Goal: Entertainment & Leisure: Consume media (video, audio)

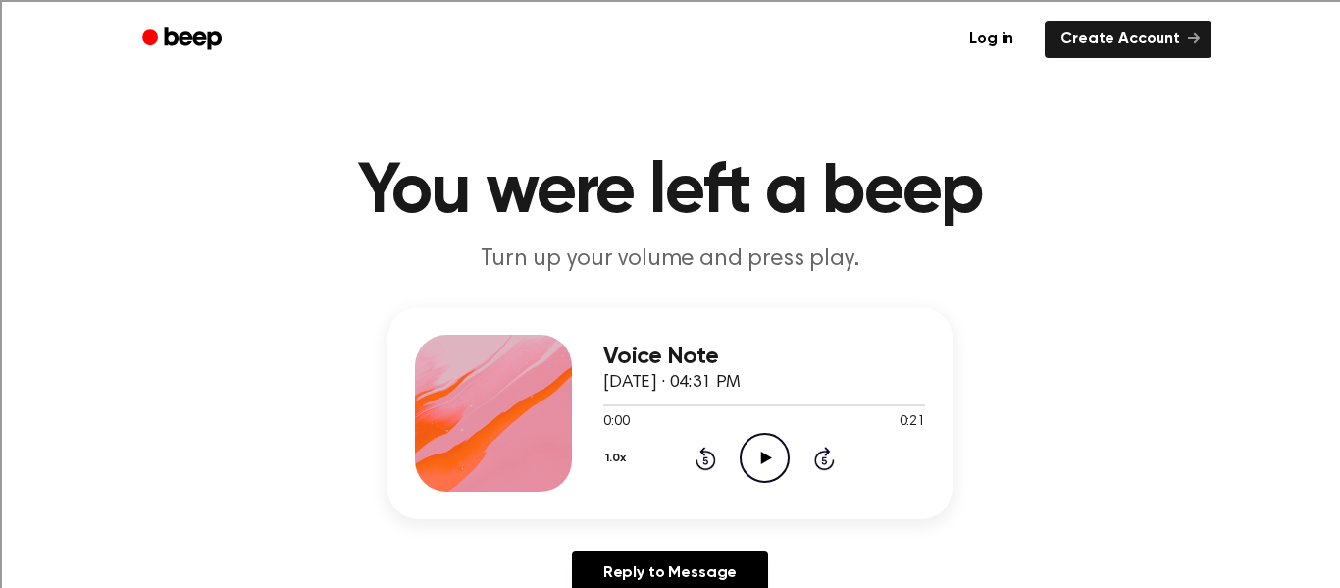
click at [755, 460] on icon "Play Audio" at bounding box center [765, 458] width 50 height 50
click at [753, 444] on icon "Play Audio" at bounding box center [765, 458] width 50 height 50
click at [753, 439] on icon "Play Audio" at bounding box center [765, 458] width 50 height 50
click at [773, 453] on icon "Play Audio" at bounding box center [765, 458] width 50 height 50
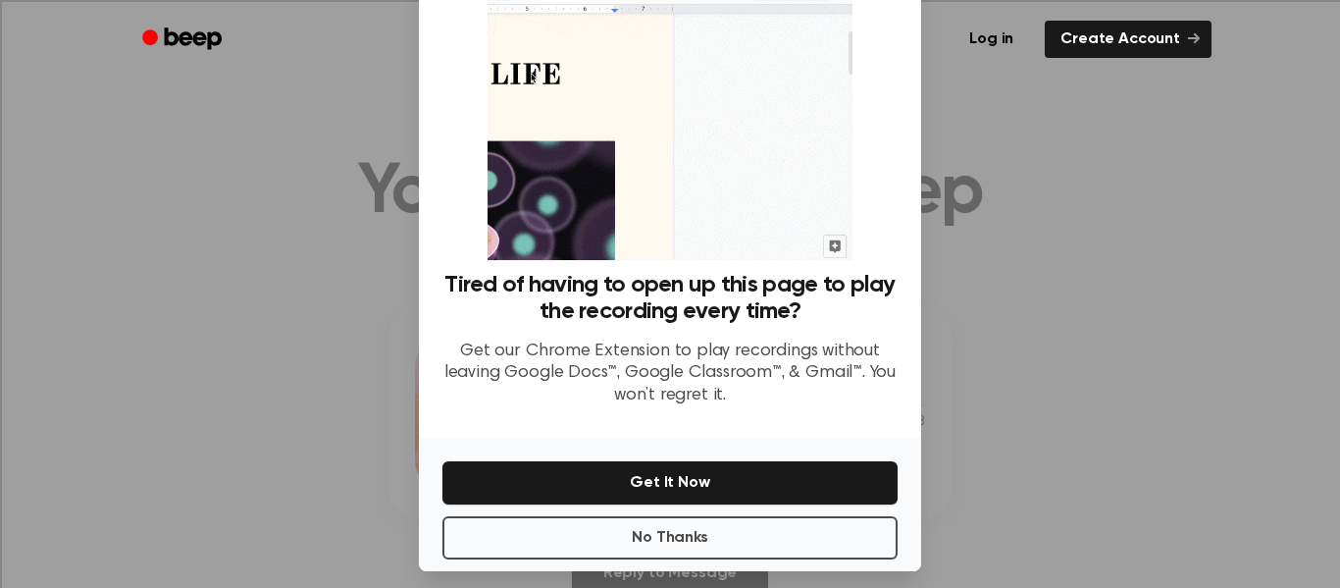
scroll to position [127, 0]
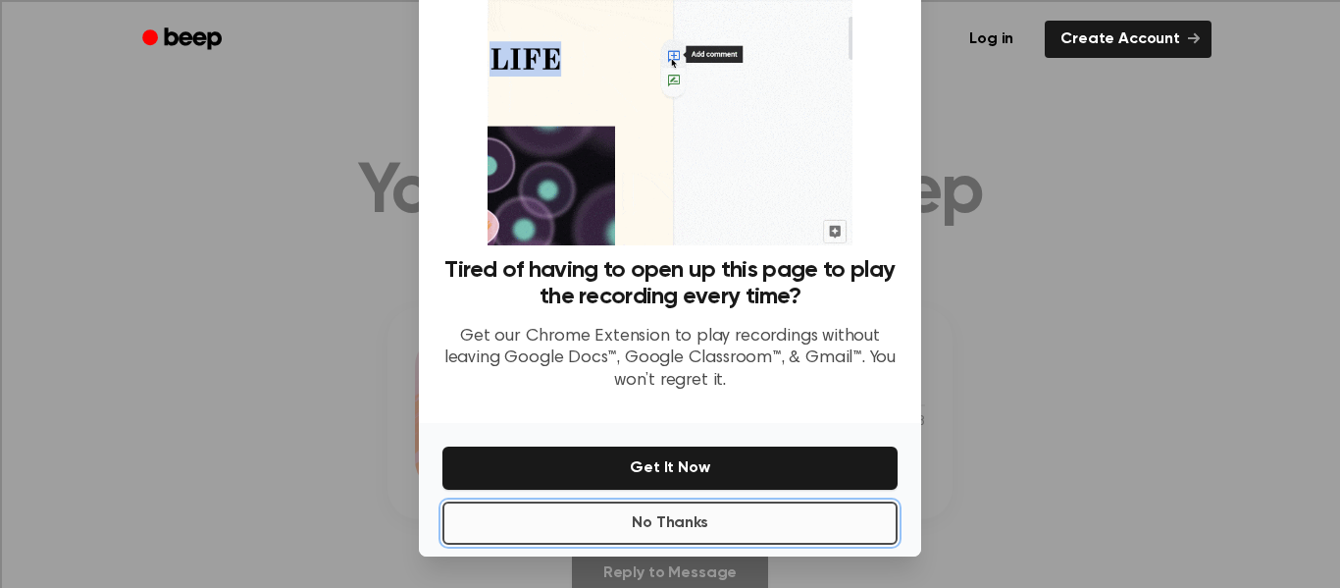
click at [748, 514] on button "No Thanks" at bounding box center [669, 522] width 455 height 43
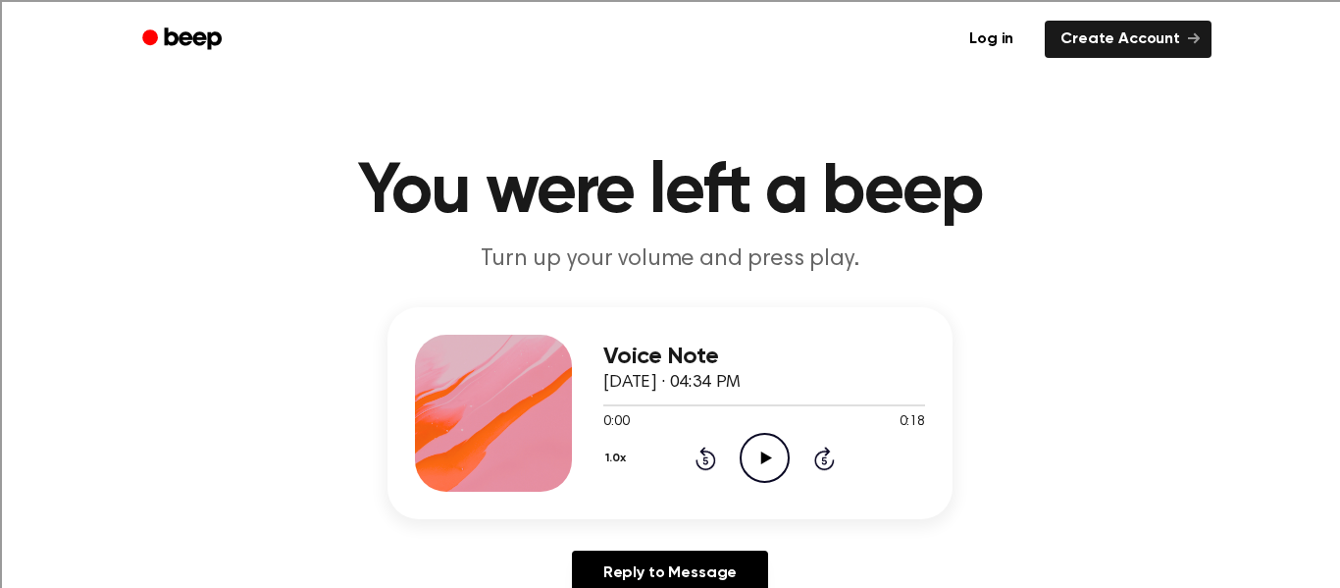
click at [769, 449] on icon "Play Audio" at bounding box center [765, 458] width 50 height 50
click at [777, 444] on icon "Play Audio" at bounding box center [765, 458] width 50 height 50
